Goal: Check status

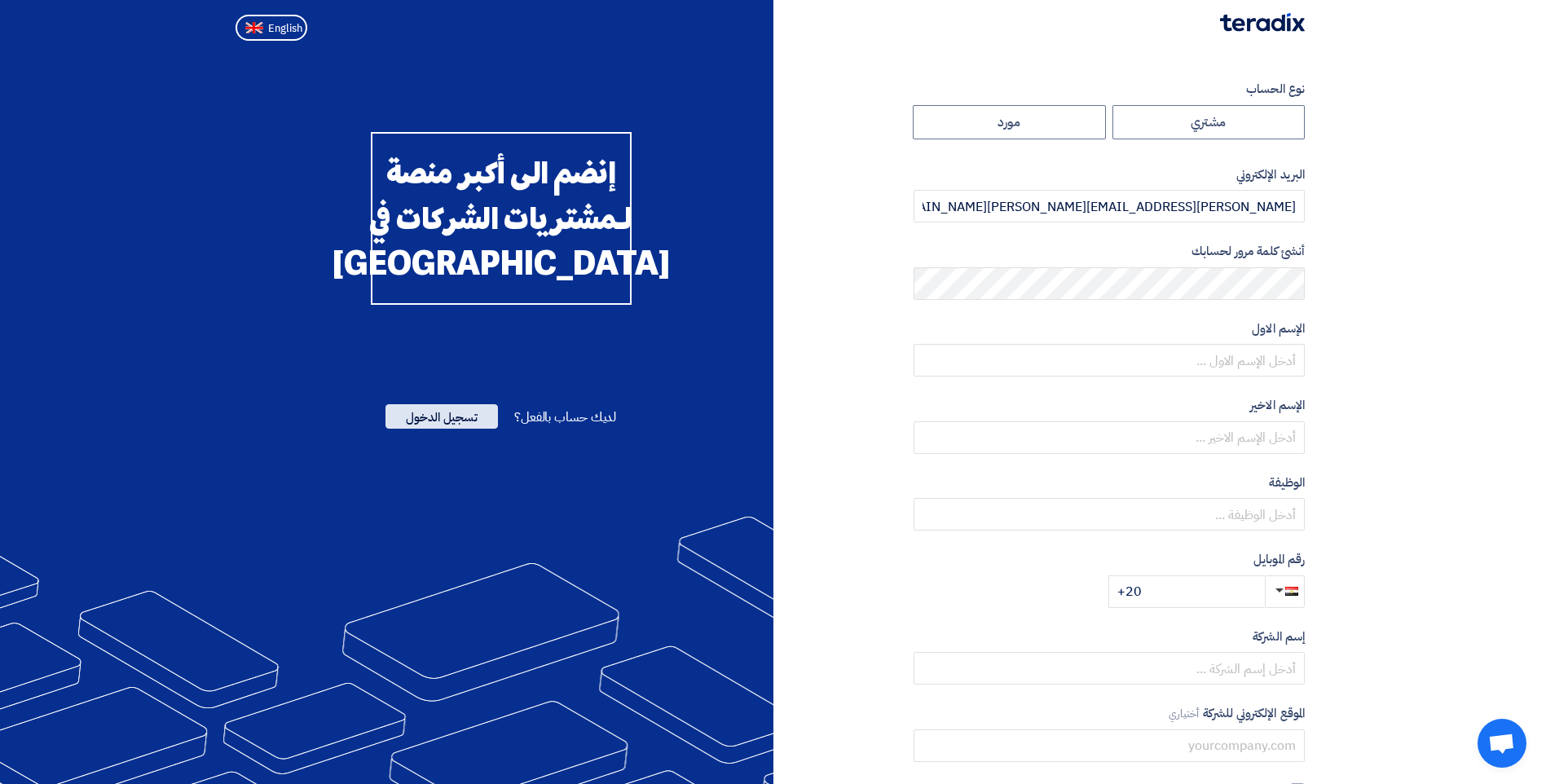
click at [431, 415] on span "تسجيل الدخول" at bounding box center [441, 416] width 112 height 25
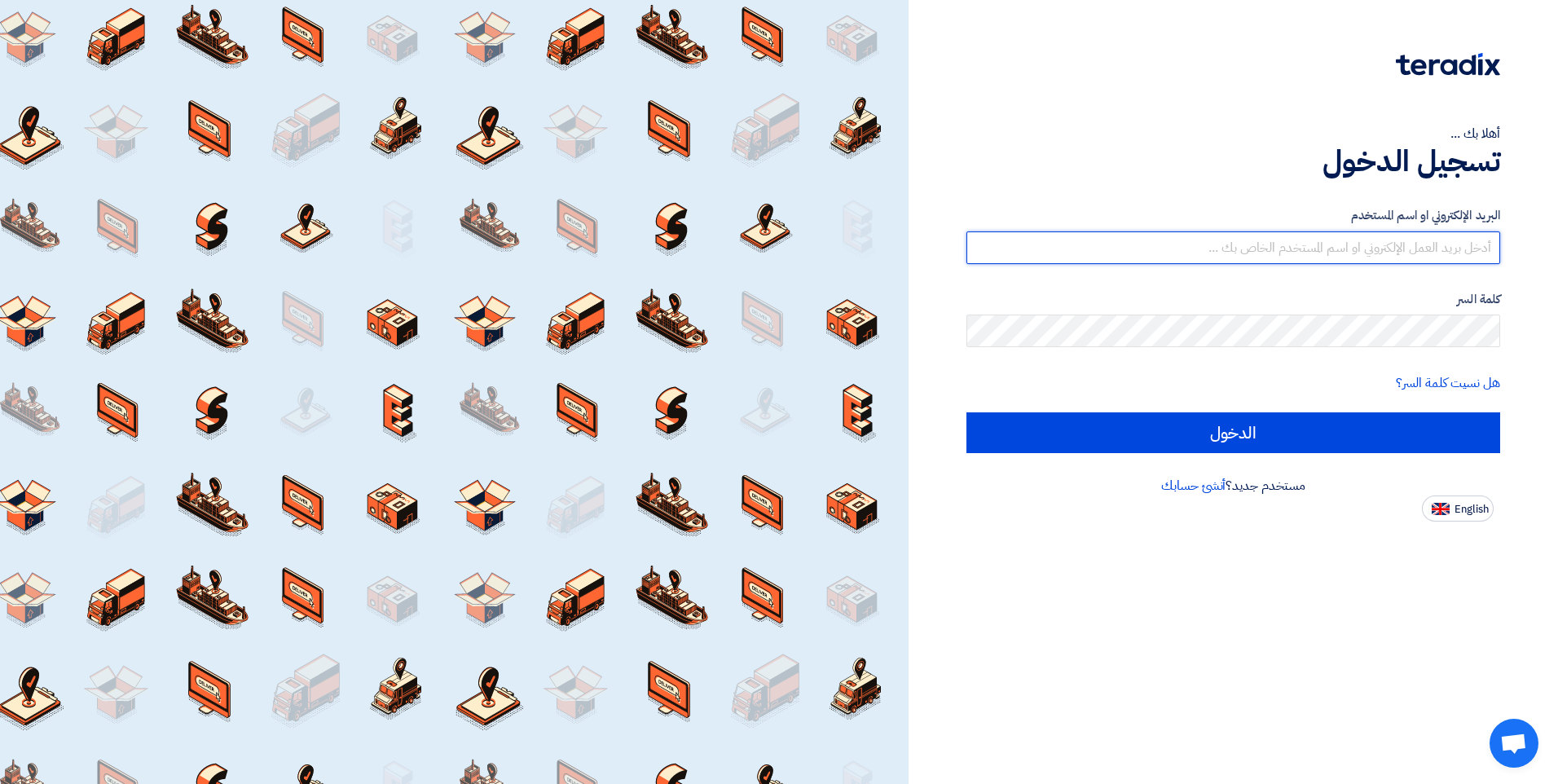
type input "[PERSON_NAME][EMAIL_ADDRESS][PERSON_NAME][DOMAIN_NAME]"
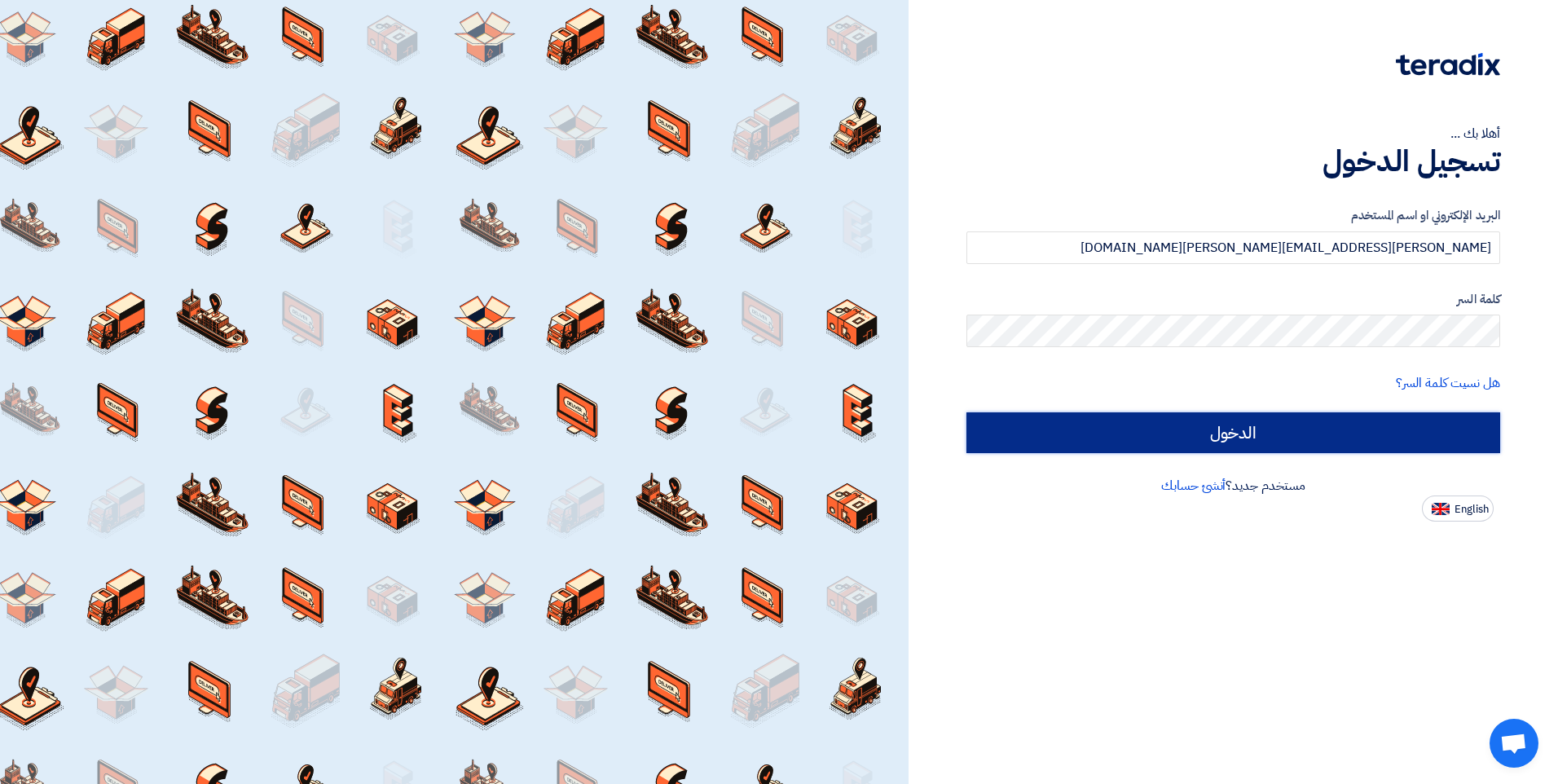
click at [1167, 423] on input "الدخول" at bounding box center [1233, 431] width 534 height 40
click at [1208, 432] on input "الدخول" at bounding box center [1233, 431] width 534 height 40
click at [1012, 431] on input "الدخول" at bounding box center [1233, 431] width 534 height 40
click at [1152, 431] on input "الدخول" at bounding box center [1233, 431] width 534 height 40
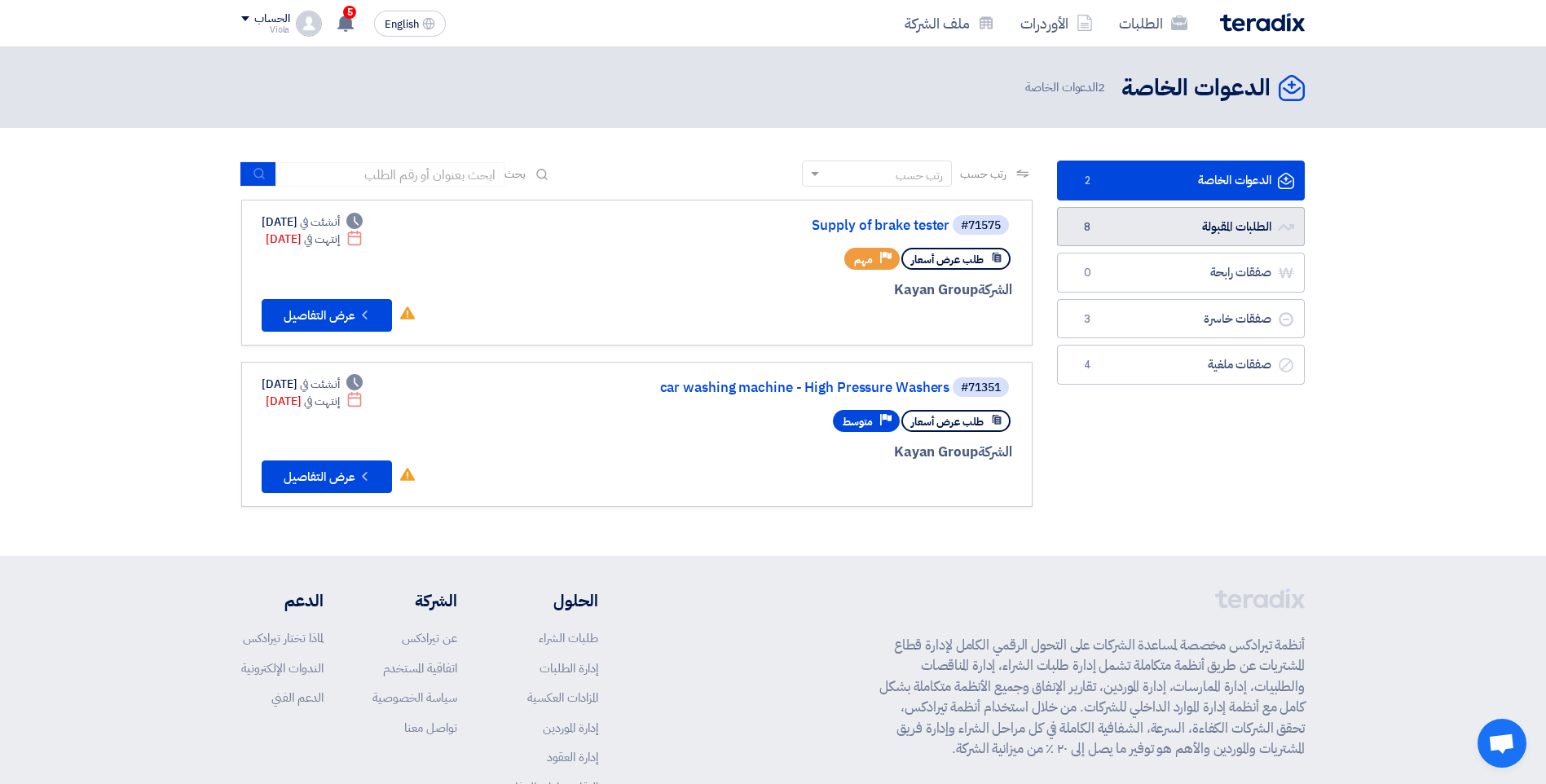
click at [1162, 232] on link "الطلبات المقبولة الطلبات المقبولة 8" at bounding box center [1180, 227] width 248 height 40
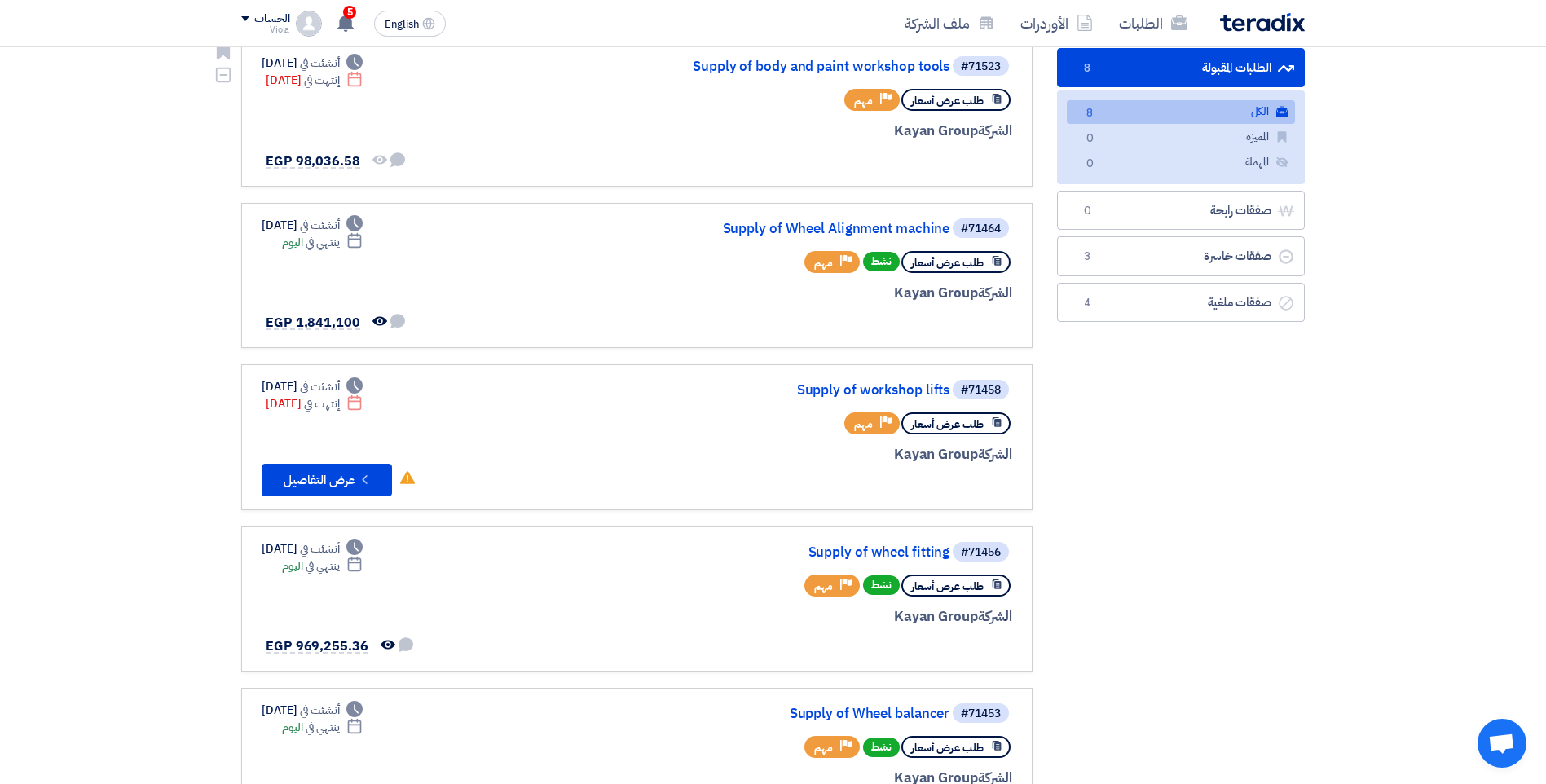
scroll to position [163, 0]
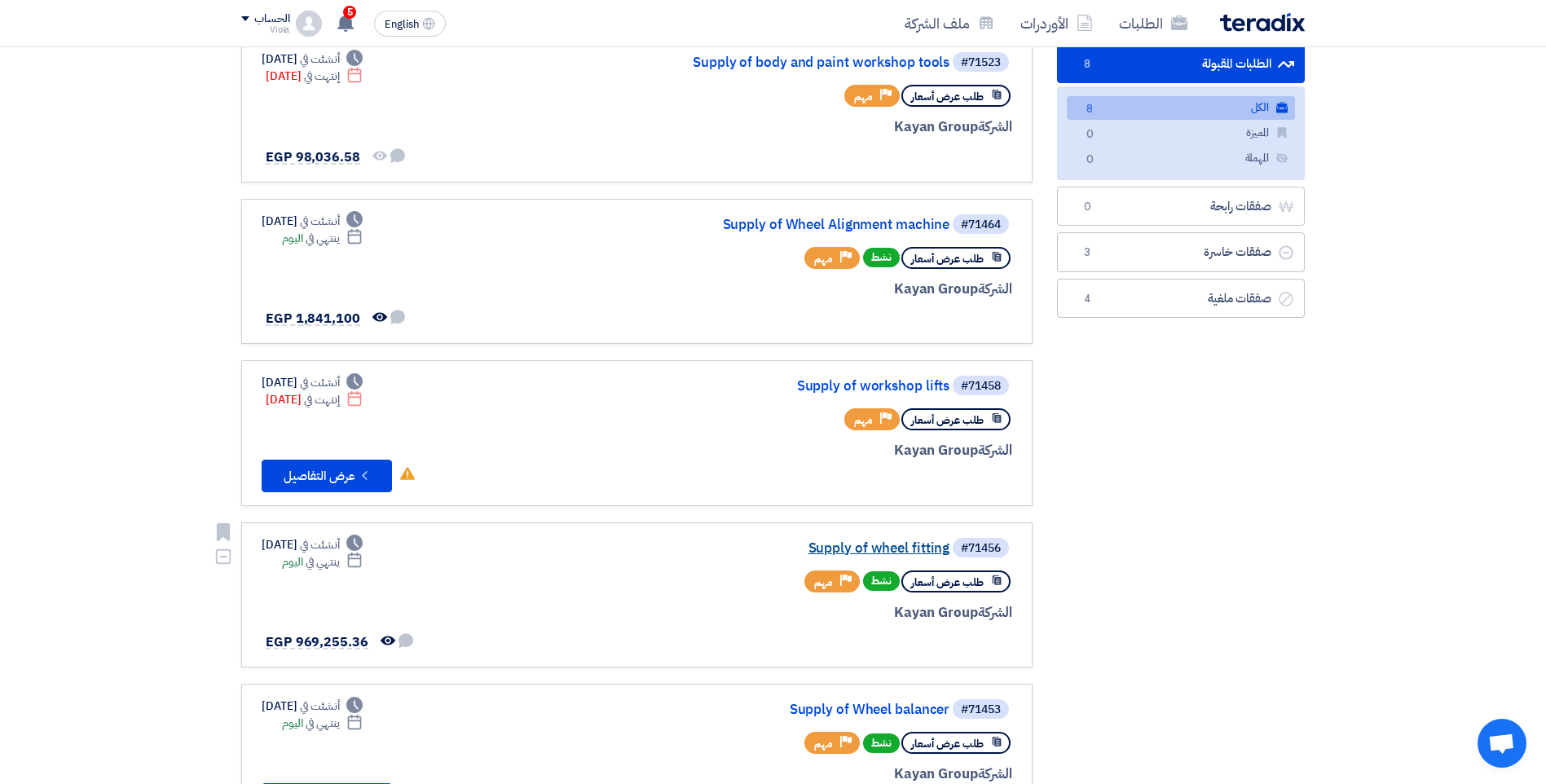
click at [920, 552] on link "Supply of wheel fitting" at bounding box center [786, 547] width 326 height 15
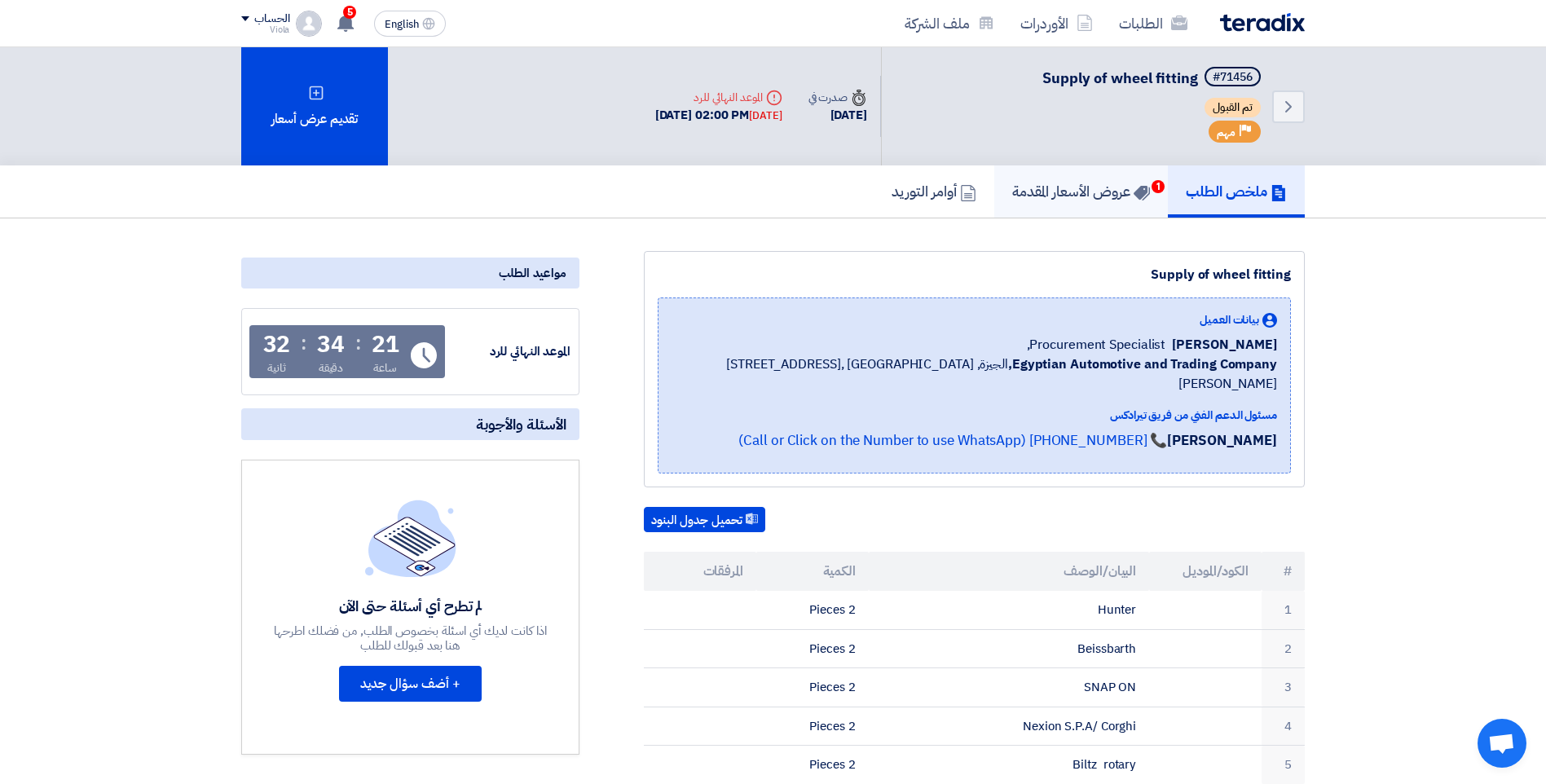
click at [1115, 176] on link "عروض الأسعار المقدمة 1" at bounding box center [1080, 191] width 174 height 52
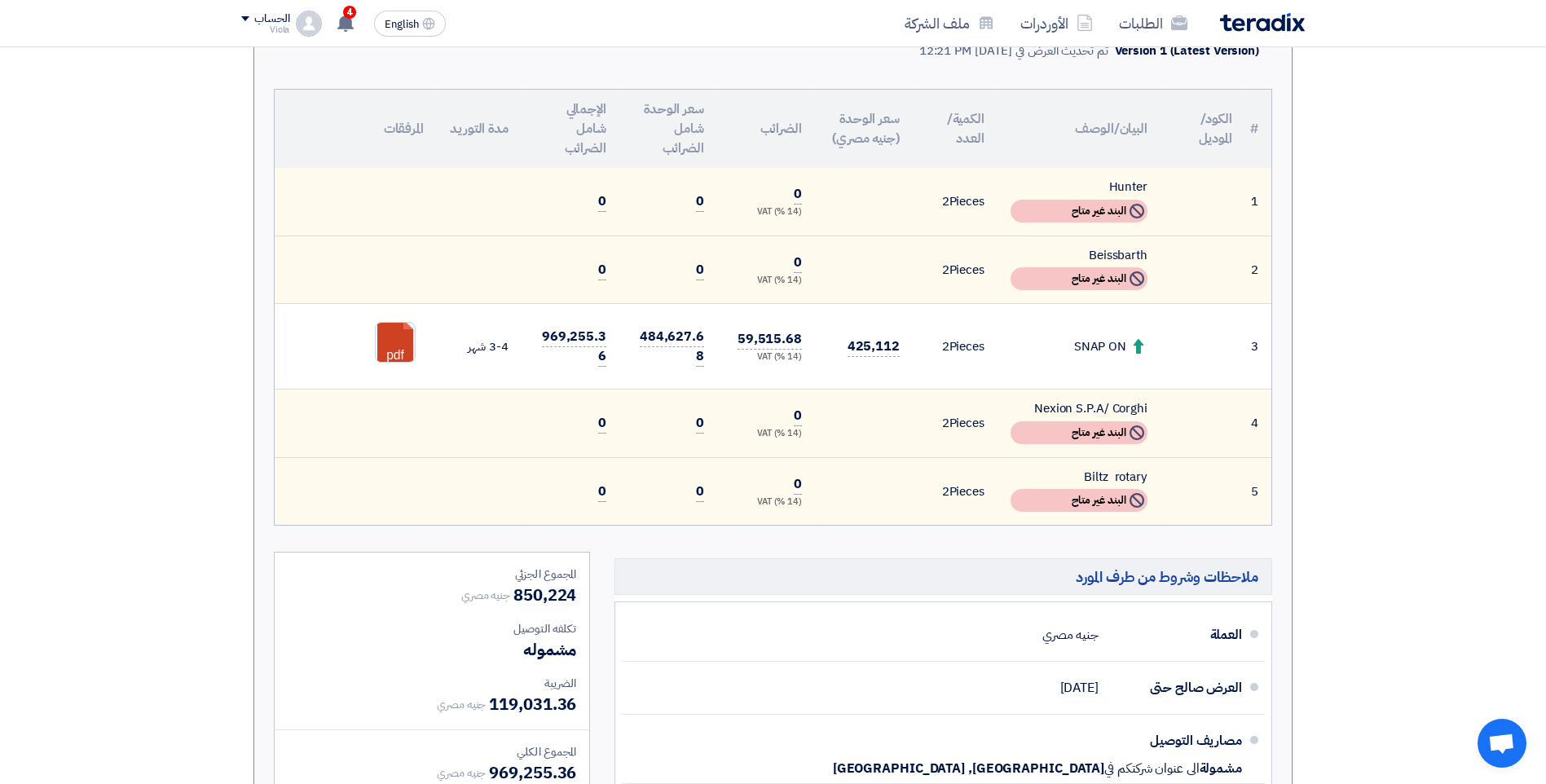
scroll to position [245, 0]
